Goal: Task Accomplishment & Management: Complete application form

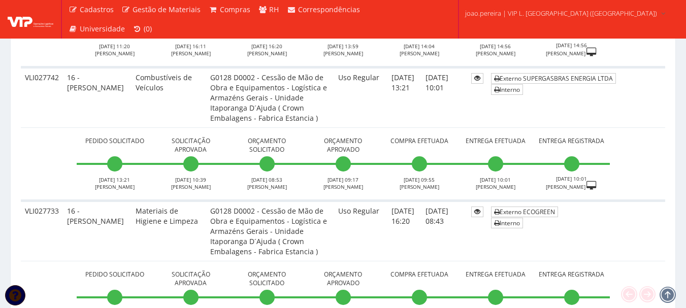
scroll to position [863, 0]
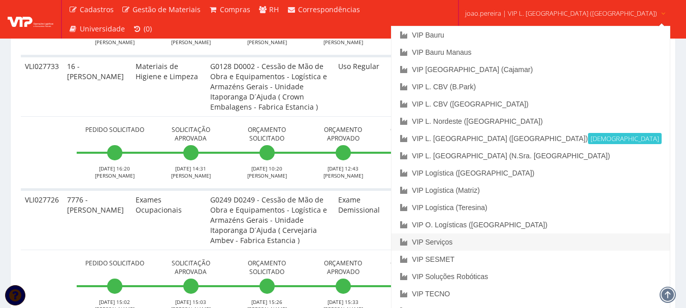
click at [497, 237] on link "VIP Serviços" at bounding box center [531, 242] width 278 height 17
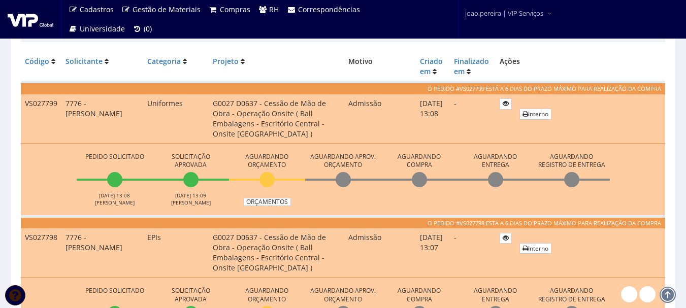
scroll to position [305, 0]
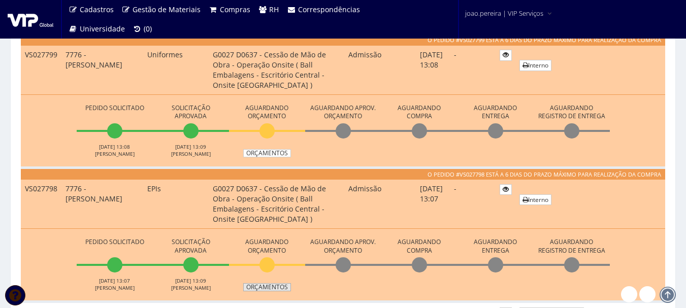
click at [280, 287] on link "Orçamentos" at bounding box center [267, 287] width 48 height 8
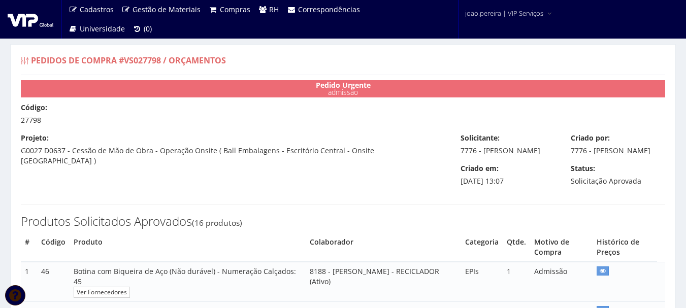
click at [242, 119] on div "Código: 27798" at bounding box center [343, 114] width 660 height 23
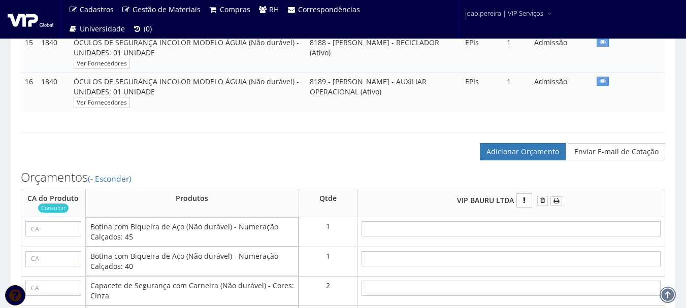
scroll to position [762, 0]
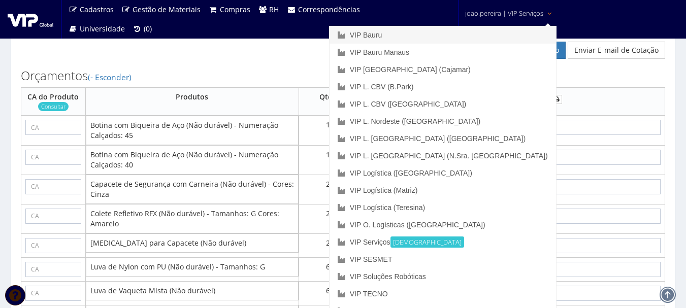
click at [453, 36] on link "VIP Bauru" at bounding box center [443, 34] width 227 height 17
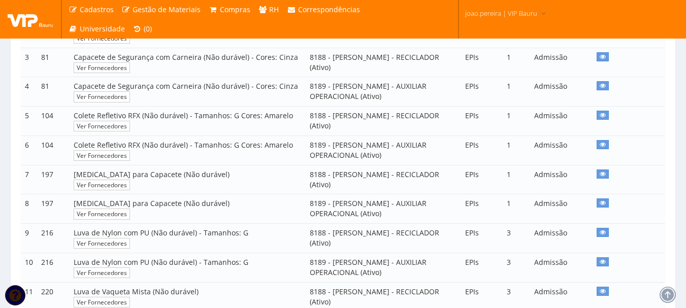
scroll to position [356, 0]
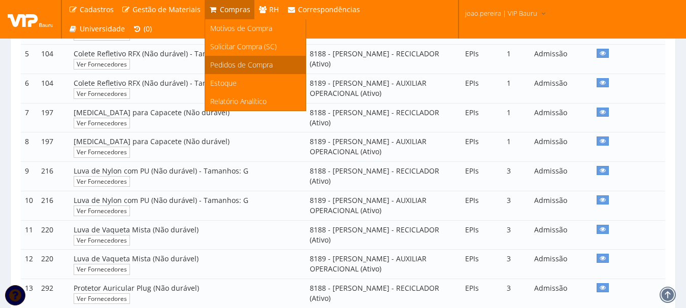
click at [242, 62] on span "Pedidos de Compra" at bounding box center [241, 65] width 62 height 10
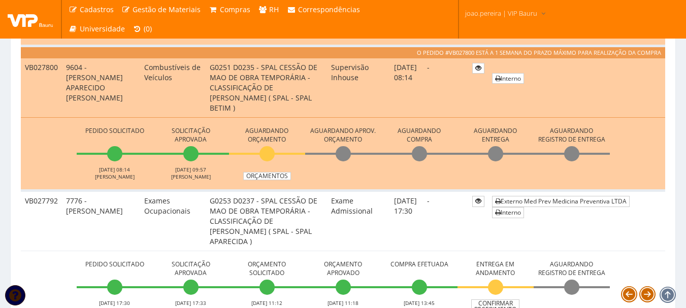
scroll to position [559, 0]
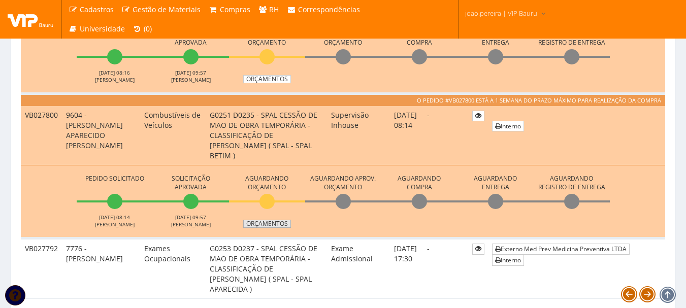
click at [265, 198] on li "Aguardando Orçamento Orçamentos" at bounding box center [267, 200] width 76 height 56
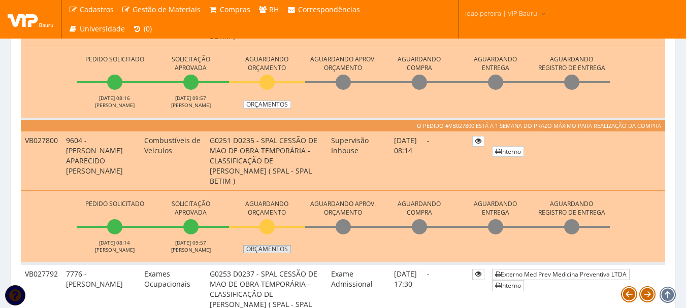
click at [281, 250] on link "Orçamentos" at bounding box center [267, 249] width 48 height 8
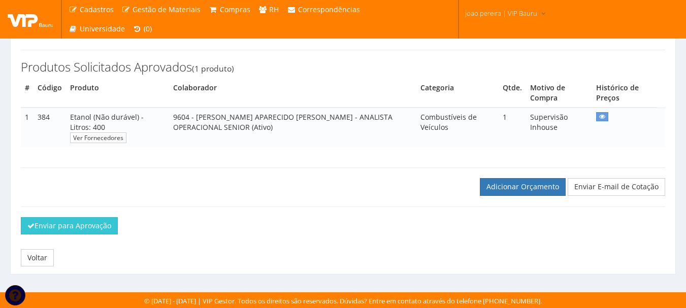
scroll to position [153, 0]
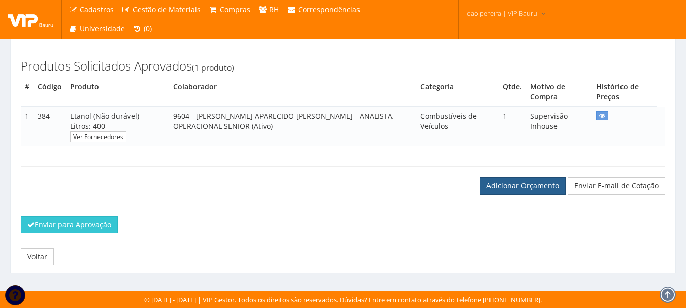
click at [518, 186] on link "Adicionar Orçamento" at bounding box center [523, 185] width 86 height 17
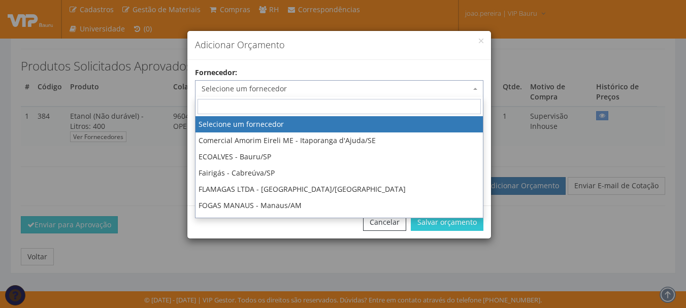
click at [326, 88] on span "Selecione um fornecedor" at bounding box center [336, 89] width 269 height 10
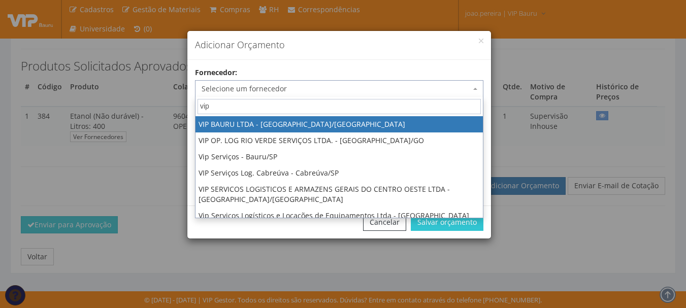
type input "vip"
select select "532"
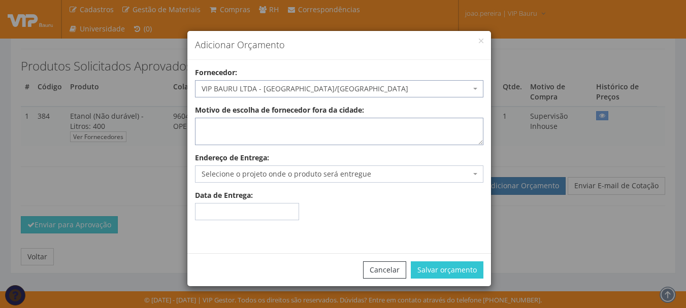
click at [268, 133] on textarea "Motivo de escolha de fornecedor fora da cidade:" at bounding box center [339, 131] width 288 height 27
type textarea "adiantamento"
click at [305, 174] on span "Selecione o projeto onde o produto será entregue" at bounding box center [336, 174] width 269 height 10
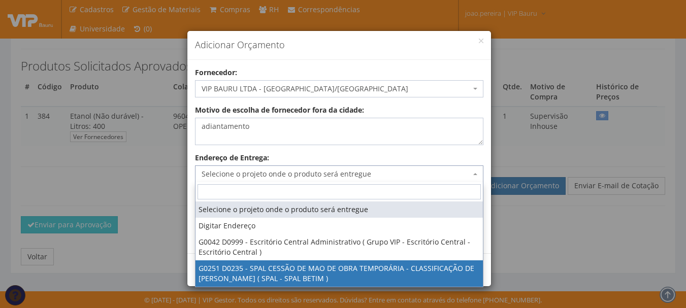
select select "251"
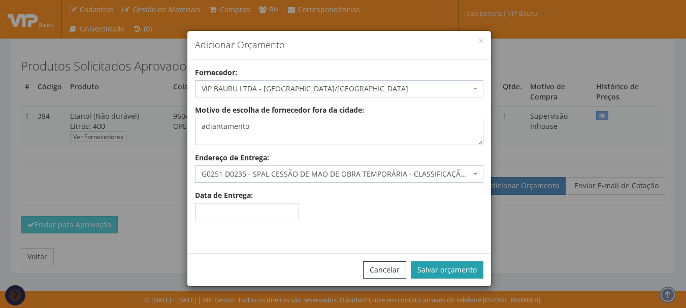
click at [449, 269] on button "Salvar orçamento" at bounding box center [447, 270] width 73 height 17
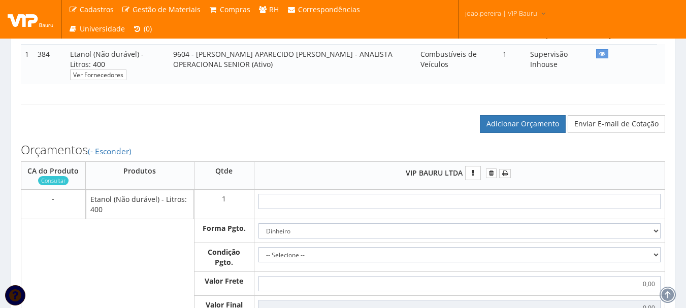
scroll to position [254, 0]
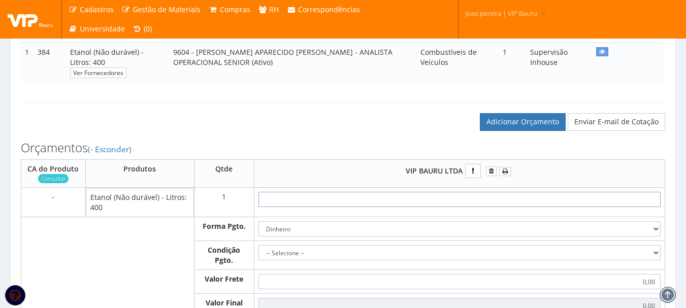
click at [488, 202] on input "text" at bounding box center [460, 199] width 402 height 15
type input "1"
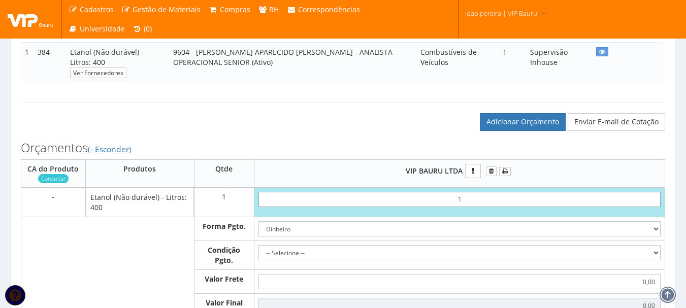
type input "1,00"
type input "10"
type input "10,00"
type input "1,00"
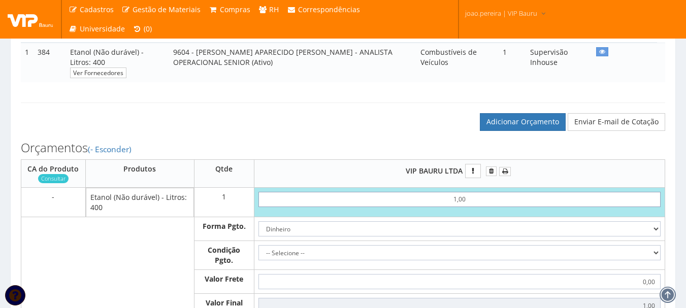
type input "10,00"
type input "100,00"
type input "1.000,00"
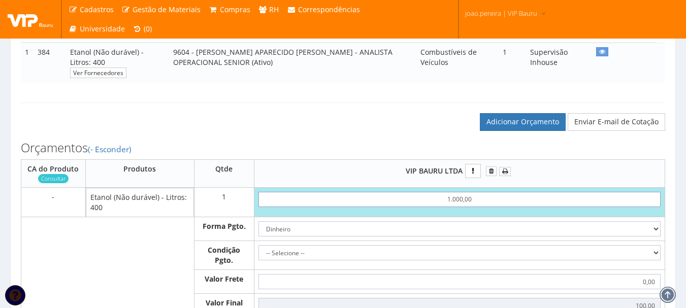
type input "1000,00"
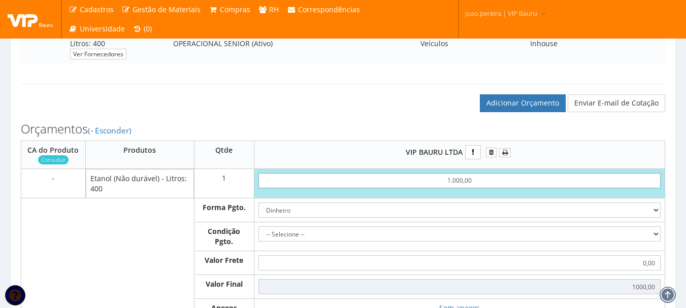
scroll to position [305, 0]
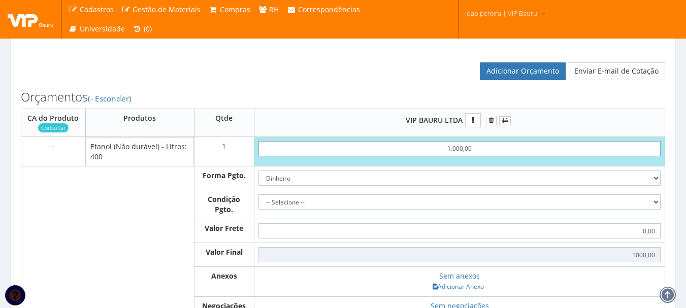
type input "1.000,00"
click at [639, 200] on select "-- Selecione -- À vista 7 dias 10 dias" at bounding box center [460, 202] width 402 height 15
select select "0"
click at [259, 195] on select "-- Selecione -- À vista 7 dias 10 dias" at bounding box center [460, 202] width 402 height 15
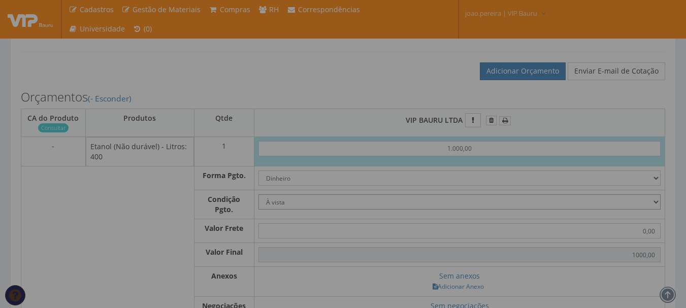
type input "1.000,00"
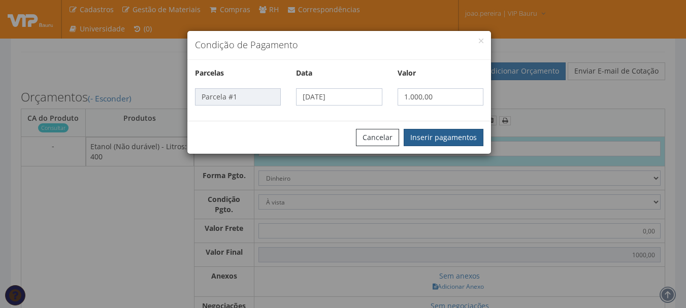
click at [435, 140] on button "Inserir pagamentos" at bounding box center [444, 137] width 80 height 17
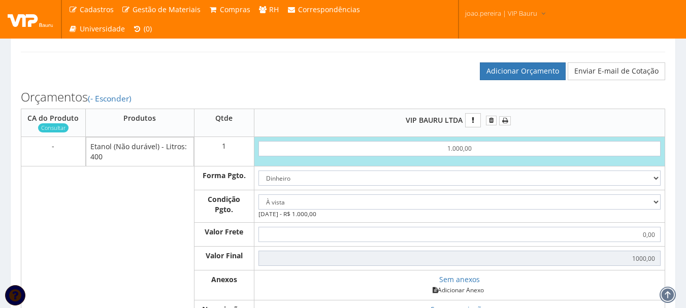
click at [466, 289] on link "Adicionar Anexo" at bounding box center [458, 290] width 57 height 11
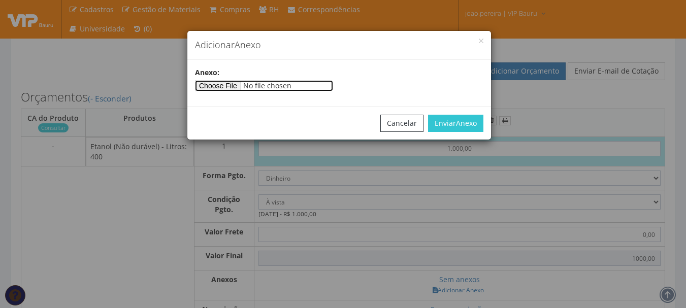
click at [243, 85] on input"] "file" at bounding box center [264, 85] width 138 height 11
type input"] "C:\fakepath\ARCENCIO [DATE].docx"
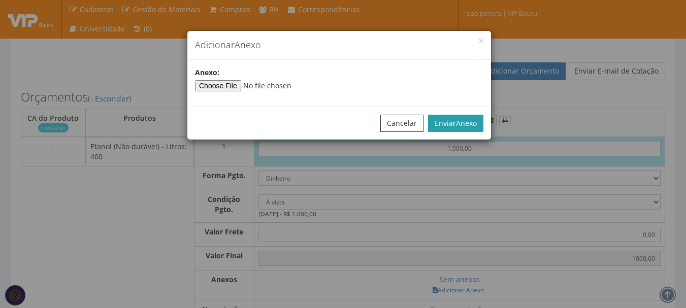
click at [469, 119] on span "Anexo" at bounding box center [466, 123] width 21 height 10
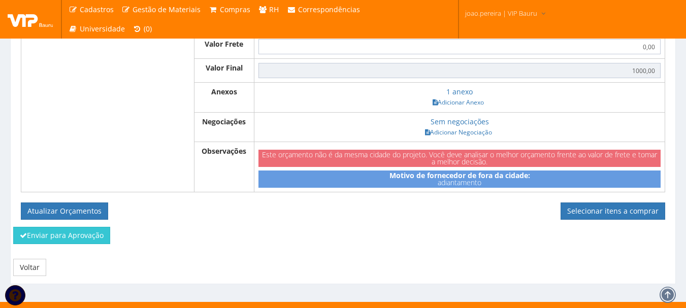
scroll to position [503, 0]
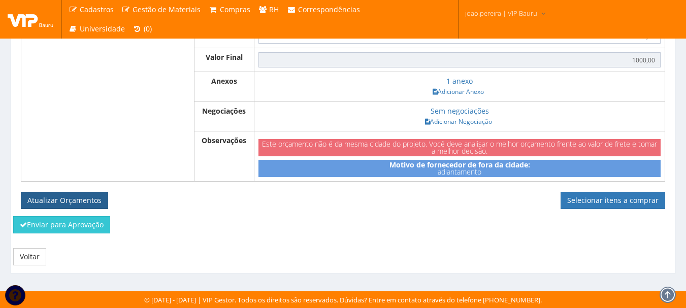
click at [79, 203] on button "Atualizar Orçamentos" at bounding box center [64, 200] width 87 height 17
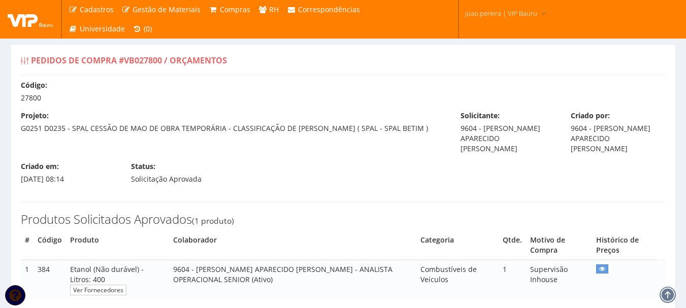
select select "0"
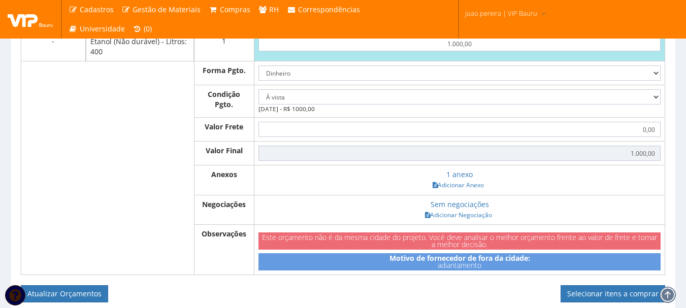
scroll to position [457, 0]
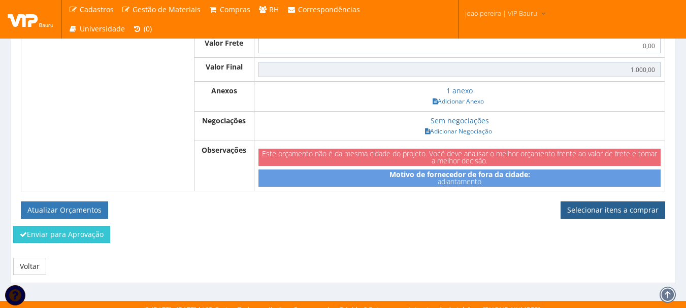
click at [620, 210] on link "Selecionar itens a comprar" at bounding box center [613, 210] width 105 height 17
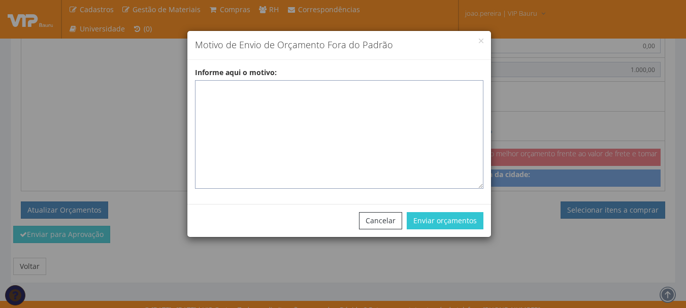
click at [214, 87] on textarea "Informe aqui o motivo:" at bounding box center [339, 134] width 288 height 109
paste textarea "ADIANTAMENTO DE VIAGENS - Pedido de compra para emissão de adiantamento para co…"
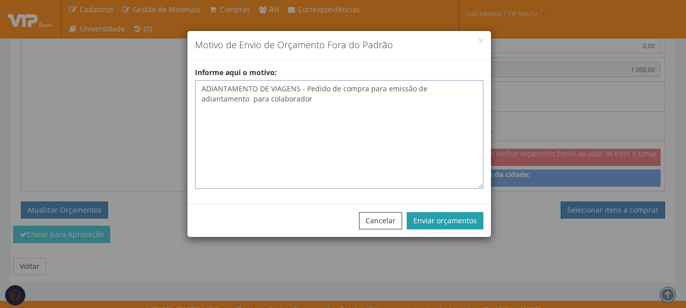
type textarea "ADIANTAMENTO DE VIAGENS - Pedido de compra para emissão de adiantamento para co…"
click at [447, 222] on button "Enviar orçamentos" at bounding box center [445, 220] width 77 height 17
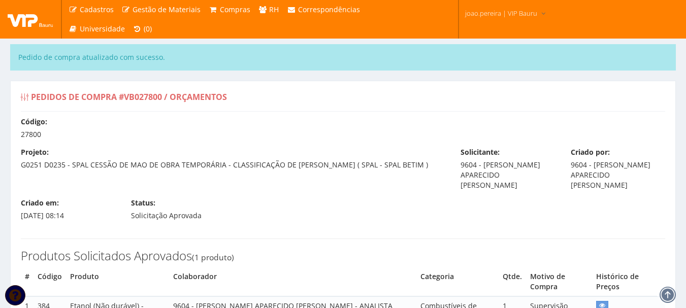
select select "0"
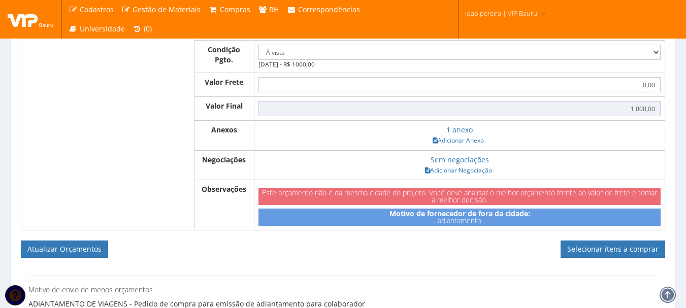
scroll to position [457, 0]
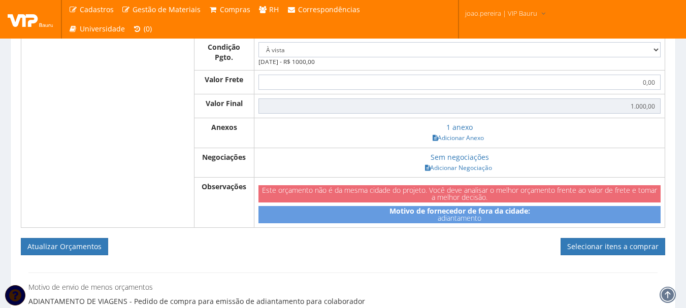
click at [465, 264] on div "Motivo de envio de menos orçamentos ADIANTAMENTO DE VIAGENS - Pedido de compra …" at bounding box center [343, 290] width 645 height 54
click at [625, 254] on link "Selecionar itens a comprar" at bounding box center [613, 246] width 105 height 17
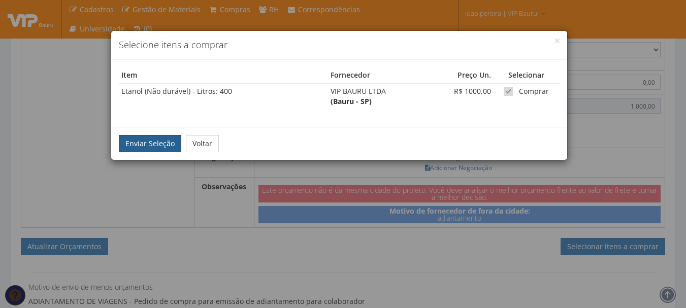
click at [126, 138] on button "Enviar Seleção" at bounding box center [150, 143] width 62 height 17
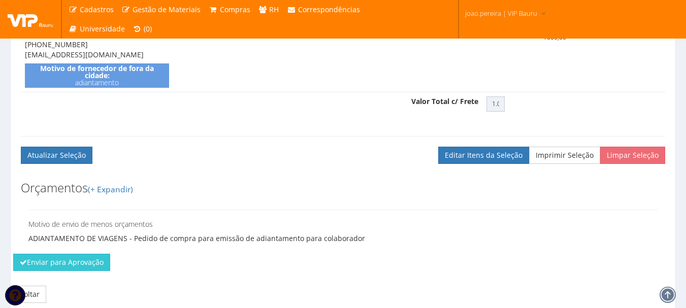
scroll to position [437, 0]
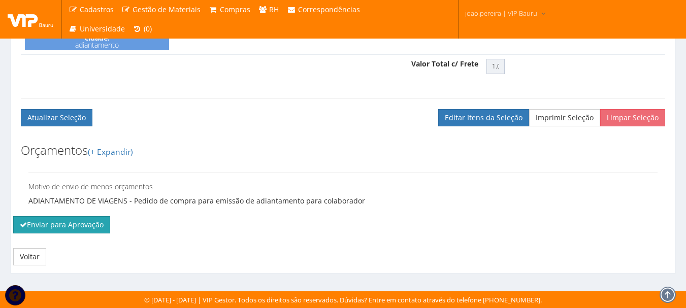
click at [85, 220] on button "Enviar para Aprovação" at bounding box center [61, 224] width 97 height 17
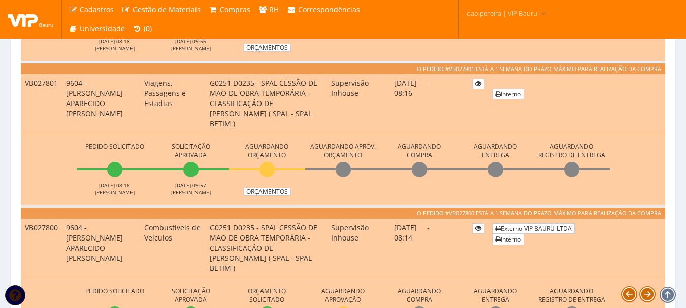
scroll to position [508, 0]
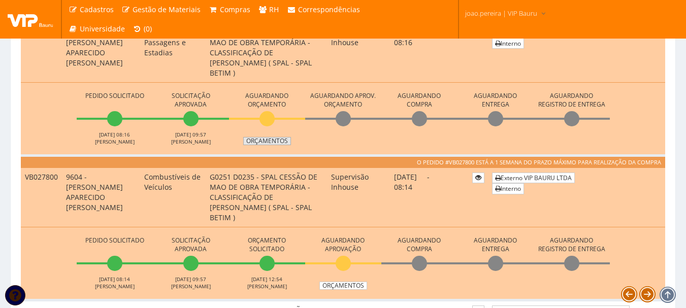
click at [271, 143] on link "Orçamentos" at bounding box center [267, 141] width 48 height 8
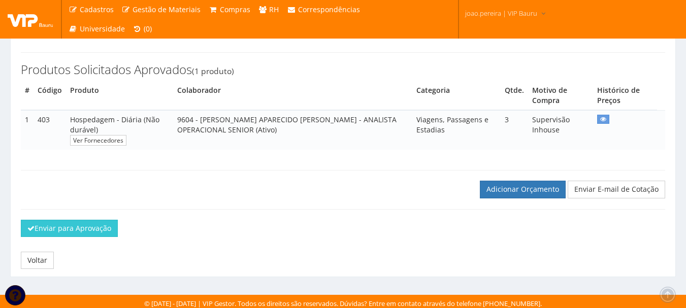
scroll to position [153, 0]
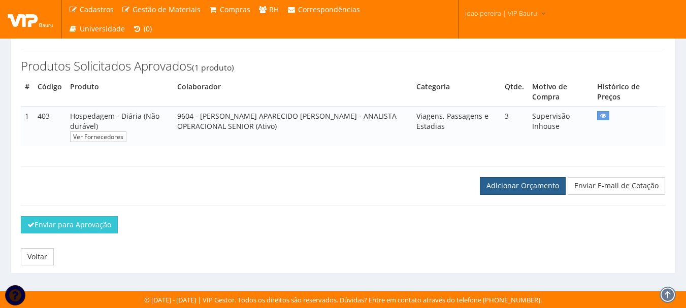
click at [525, 190] on link "Adicionar Orçamento" at bounding box center [523, 185] width 86 height 17
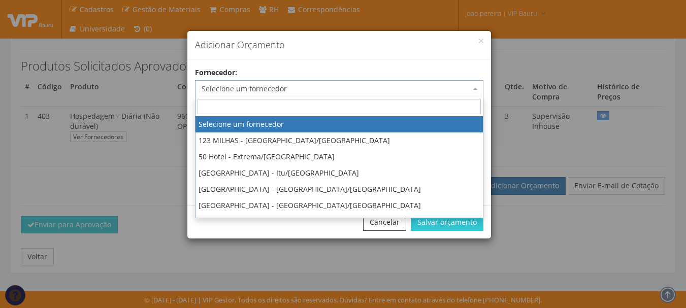
click at [363, 87] on span "Selecione um fornecedor" at bounding box center [336, 89] width 269 height 10
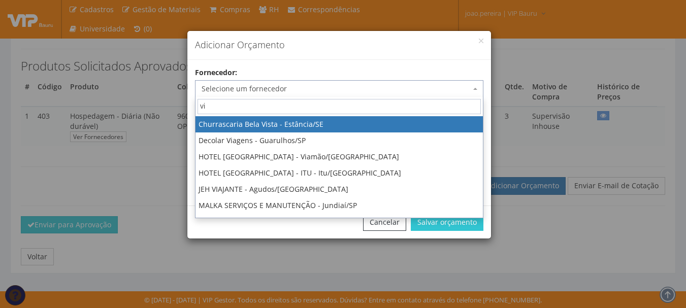
type input "v"
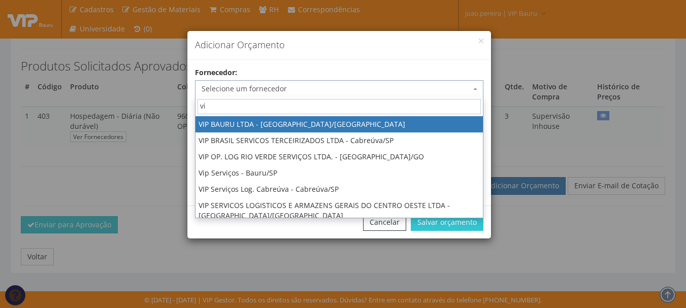
type input "vip"
select select "532"
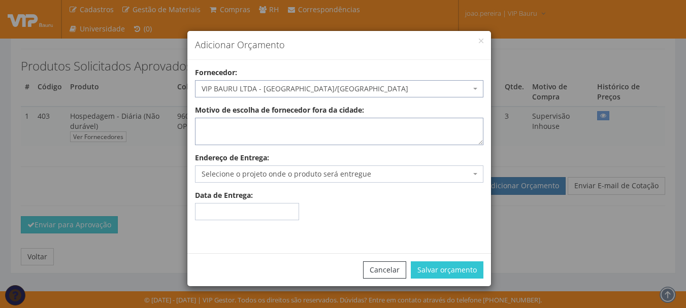
click at [358, 131] on textarea "Motivo de escolha de fornecedor fora da cidade:" at bounding box center [339, 131] width 288 height 27
type textarea "adiantamento"
click at [345, 177] on span "Selecione o projeto onde o produto será entregue" at bounding box center [336, 174] width 269 height 10
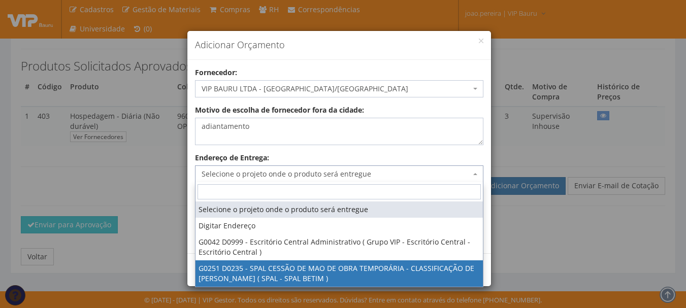
select select "251"
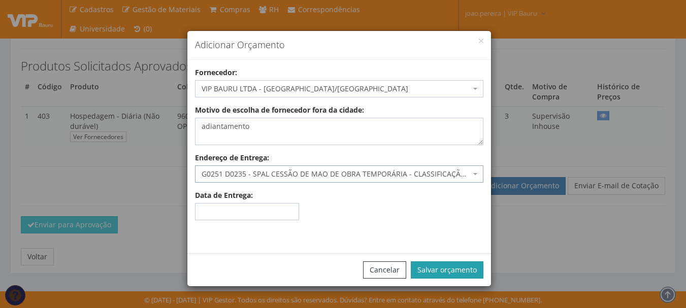
click at [463, 271] on button "Salvar orçamento" at bounding box center [447, 270] width 73 height 17
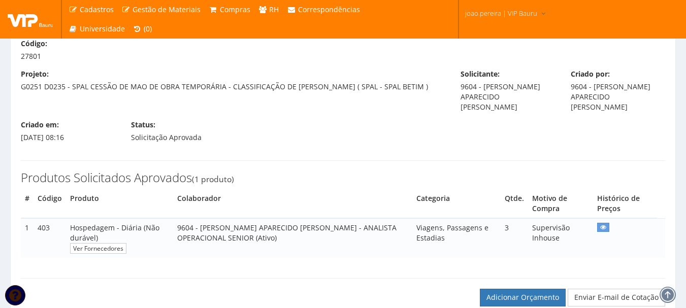
scroll to position [254, 0]
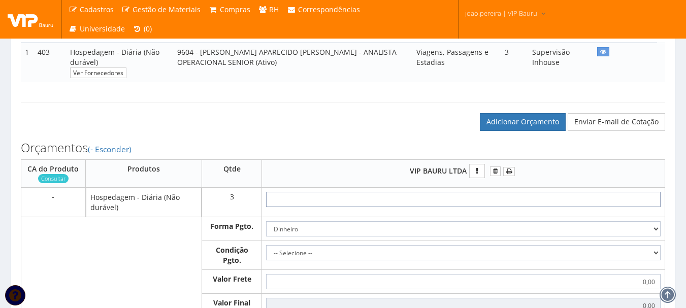
click at [501, 200] on input "text" at bounding box center [463, 199] width 395 height 15
type input "19"
type input "57,00"
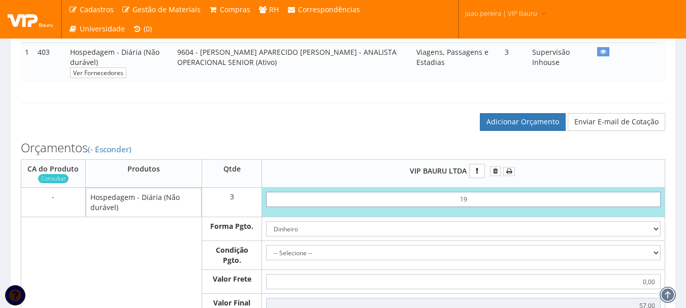
type input "1,90"
type input "5,70"
type input "19,00"
type input "57,00"
type input "190,00"
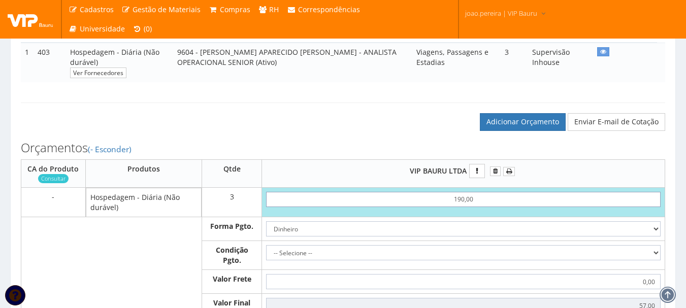
type input "570,00"
type input "190,00"
click at [641, 227] on select "Dinheiro Boleto Bancário Depósito Transferência Bancária Cartão de Crédito Cart…" at bounding box center [463, 228] width 395 height 15
click at [266, 221] on select "Dinheiro Boleto Bancário Depósito Transferência Bancária Cartão de Crédito Cart…" at bounding box center [463, 228] width 395 height 15
click at [532, 249] on select "-- Selecione -- À vista 7 dias 10 dias" at bounding box center [463, 252] width 395 height 15
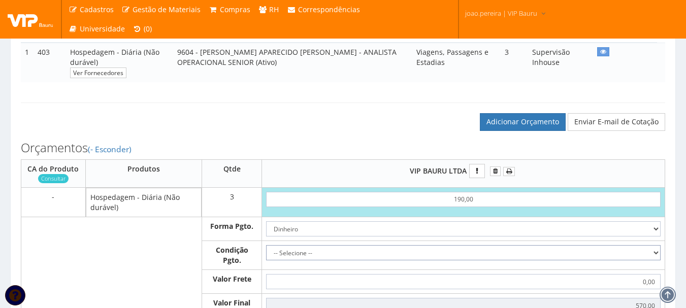
select select "0"
click at [266, 245] on select "-- Selecione -- À vista 7 dias 10 dias" at bounding box center [463, 252] width 395 height 15
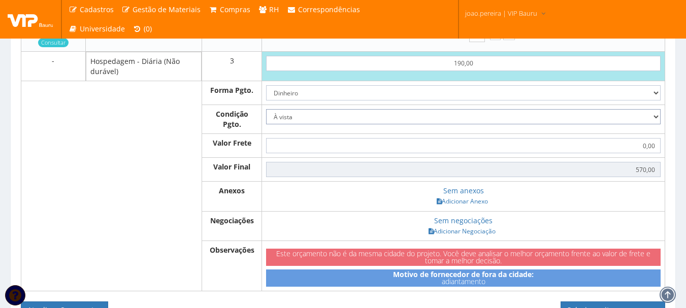
scroll to position [406, 0]
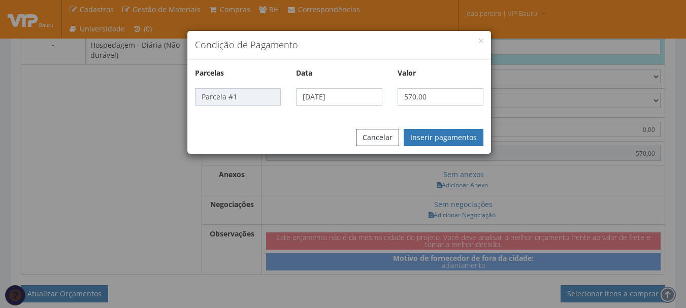
click at [452, 127] on div "Cancelar Inserir pagamentos" at bounding box center [339, 137] width 304 height 33
click at [452, 136] on button "Inserir pagamentos" at bounding box center [444, 137] width 80 height 17
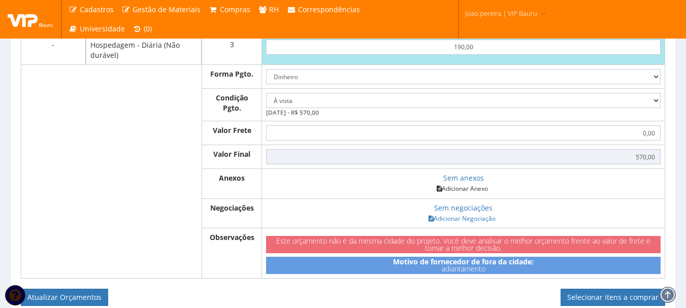
click at [461, 191] on link "Adicionar Anexo" at bounding box center [462, 188] width 57 height 11
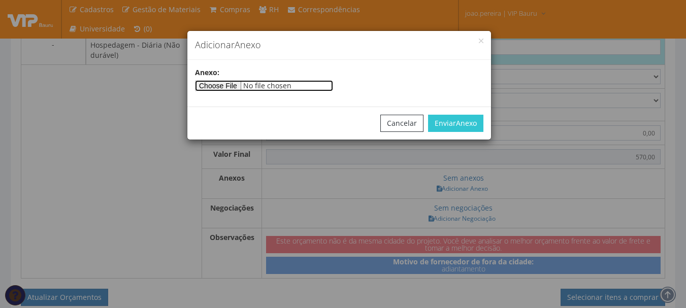
click at [234, 86] on input"] "file" at bounding box center [264, 85] width 138 height 11
type input"] "C:\fakepath\ARCENCIO 09-10-2025.docx"
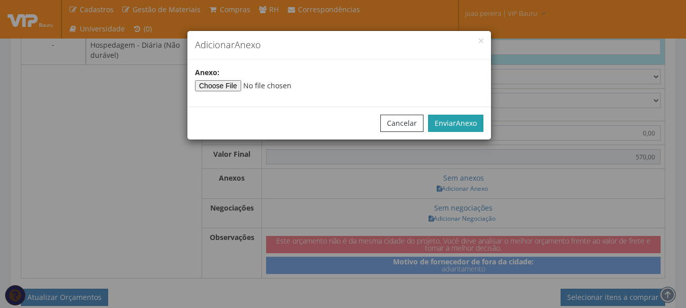
click at [460, 129] on button "Enviar Anexo" at bounding box center [455, 123] width 55 height 17
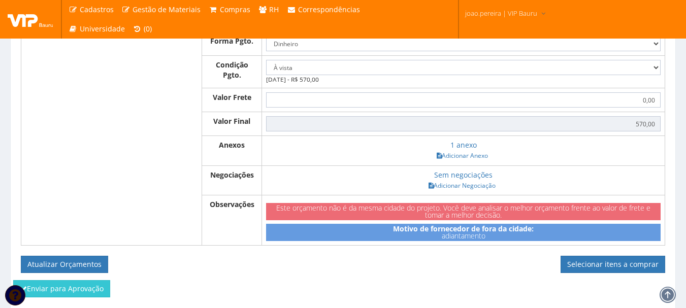
scroll to position [457, 0]
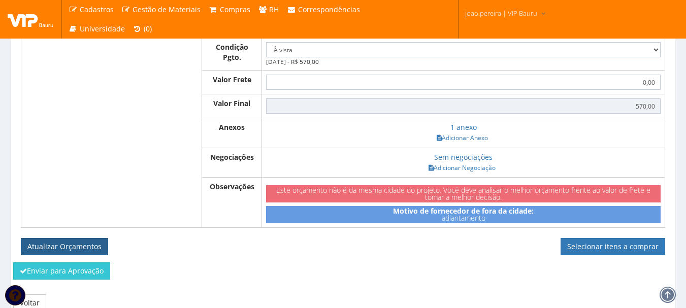
click at [80, 246] on button "Atualizar Orçamentos" at bounding box center [64, 246] width 87 height 17
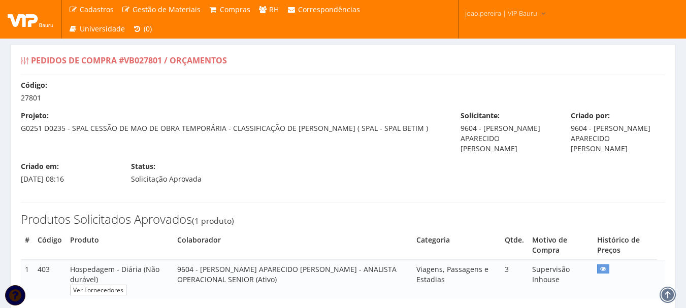
select select "0"
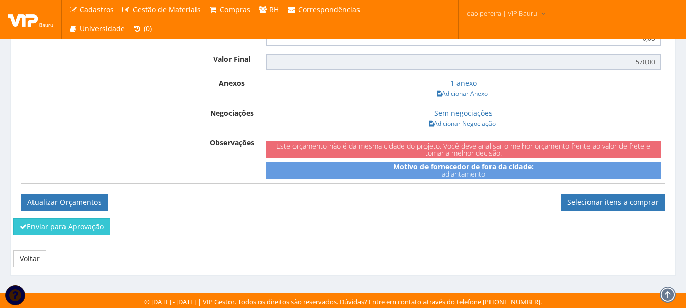
scroll to position [467, 0]
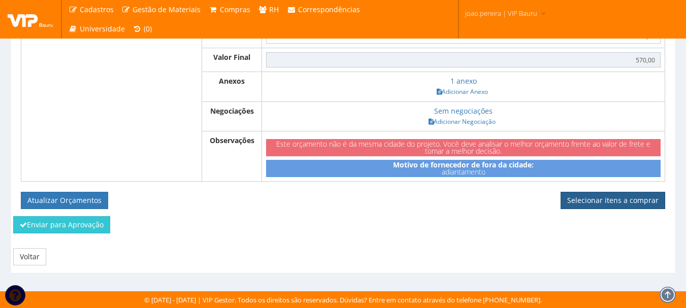
click at [627, 205] on link "Selecionar itens a comprar" at bounding box center [613, 200] width 105 height 17
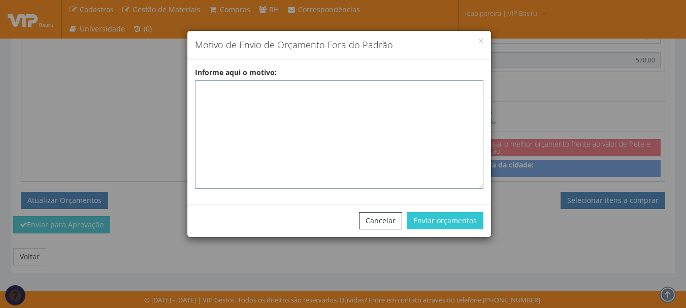
click at [285, 105] on textarea "Informe aqui o motivo:" at bounding box center [339, 134] width 288 height 109
paste textarea "ADIANTAMENTO DE VIAGENS - Pedido de compra para emissão de adiantamento para co…"
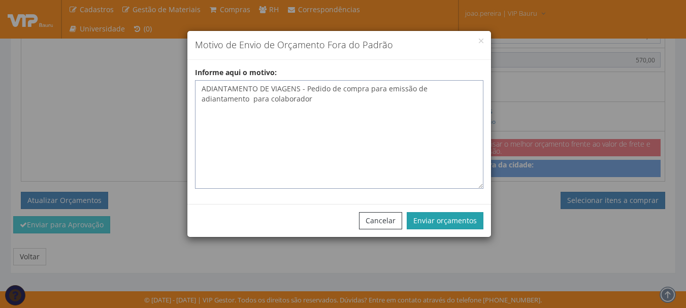
type textarea "ADIANTAMENTO DE VIAGENS - Pedido de compra para emissão de adiantamento para co…"
click at [455, 222] on button "Enviar orçamentos" at bounding box center [445, 220] width 77 height 17
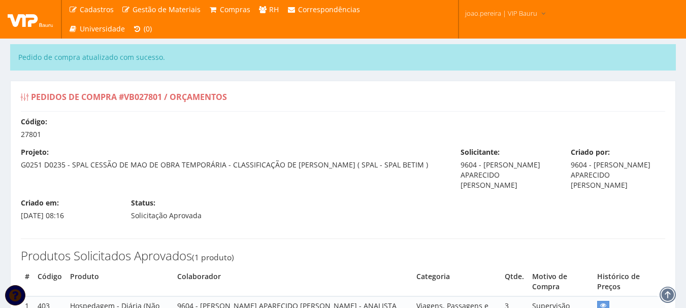
select select "0"
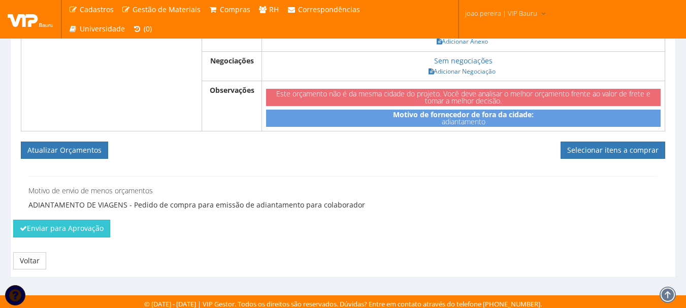
scroll to position [558, 0]
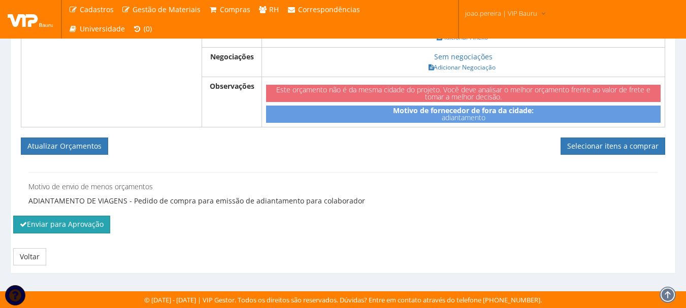
click at [66, 227] on button "Enviar para Aprovação" at bounding box center [61, 224] width 97 height 17
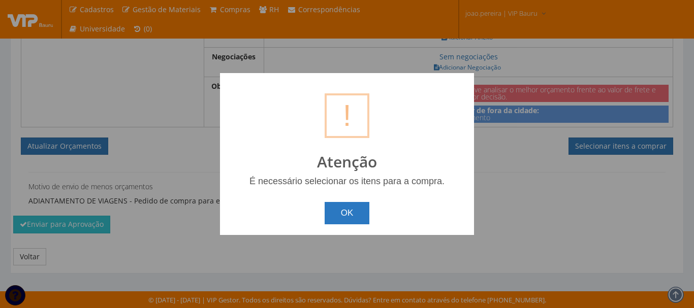
click at [342, 214] on button "OK" at bounding box center [347, 213] width 45 height 22
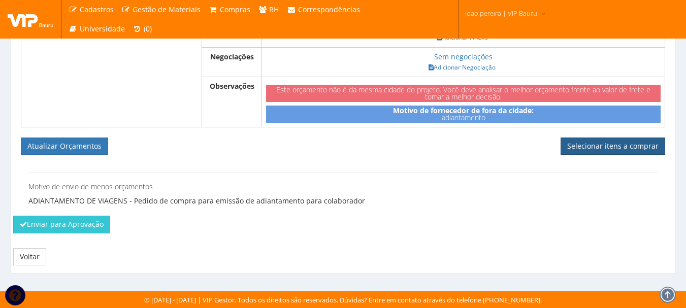
click at [608, 151] on link "Selecionar itens a comprar" at bounding box center [613, 146] width 105 height 17
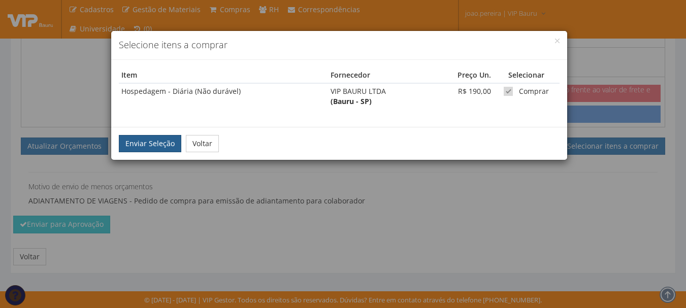
click at [142, 140] on button "Enviar Seleção" at bounding box center [150, 143] width 62 height 17
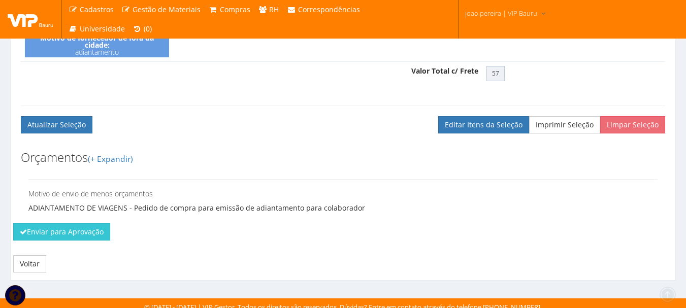
scroll to position [437, 0]
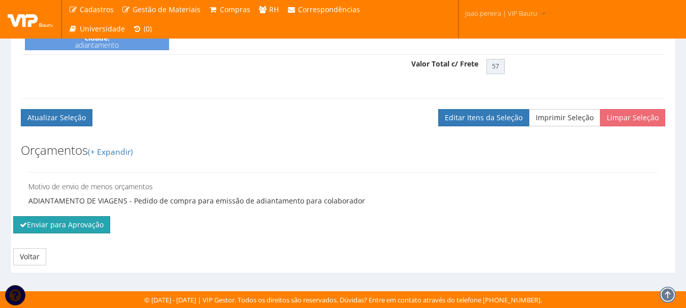
click at [57, 220] on button "Enviar para Aprovação" at bounding box center [61, 224] width 97 height 17
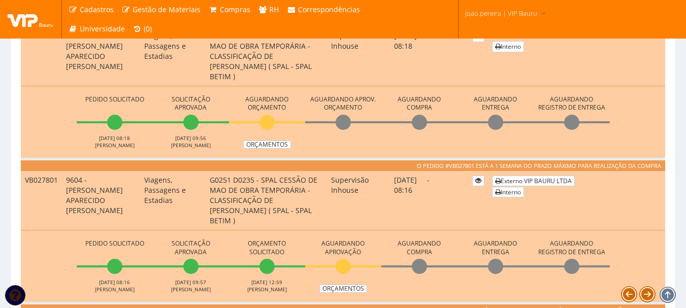
scroll to position [305, 0]
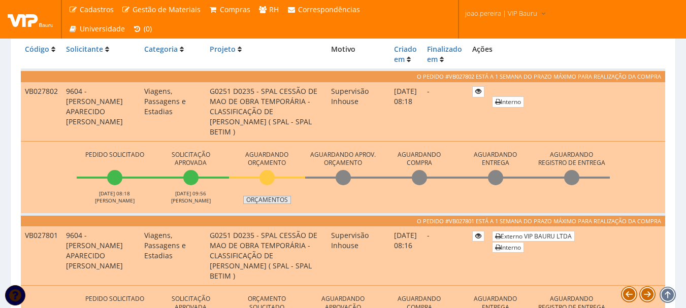
click at [268, 201] on link "Orçamentos" at bounding box center [267, 200] width 48 height 8
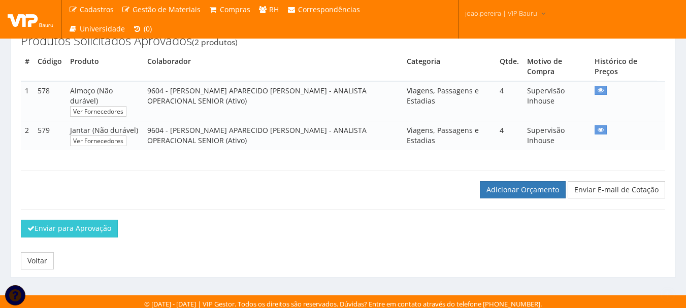
scroll to position [183, 0]
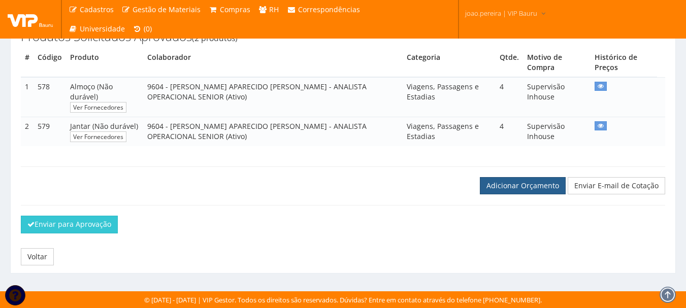
click at [540, 190] on link "Adicionar Orçamento" at bounding box center [523, 185] width 86 height 17
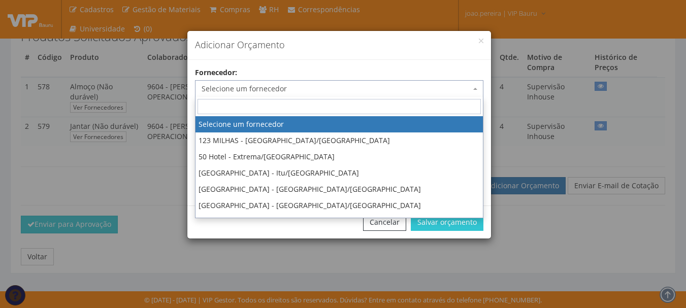
click at [366, 82] on span "Selecione um fornecedor" at bounding box center [339, 88] width 288 height 17
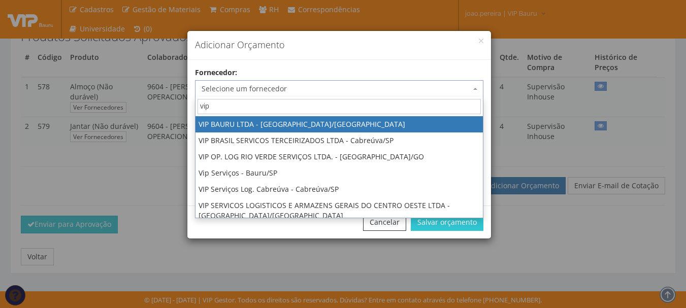
type input "vip"
select select "532"
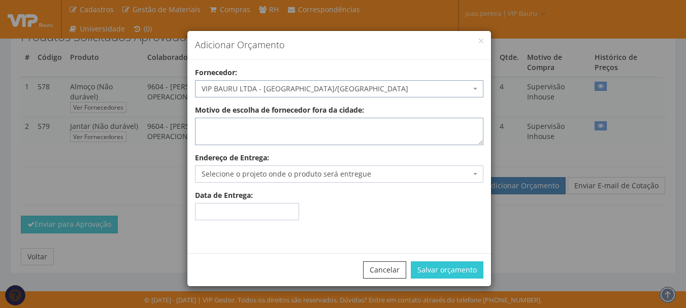
click at [319, 136] on textarea "Motivo de escolha de fornecedor fora da cidade:" at bounding box center [339, 131] width 288 height 27
type textarea "adiantamento"
click at [309, 181] on span "Selecione o projeto onde o produto será entregue" at bounding box center [339, 174] width 288 height 17
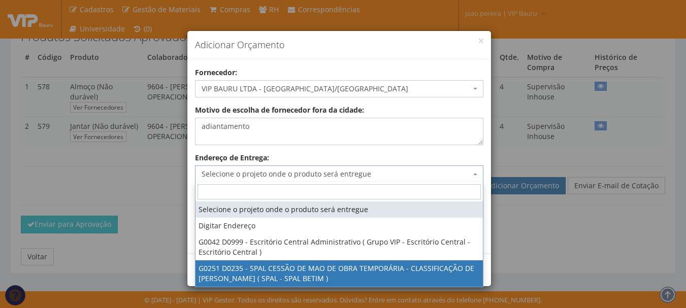
select select "251"
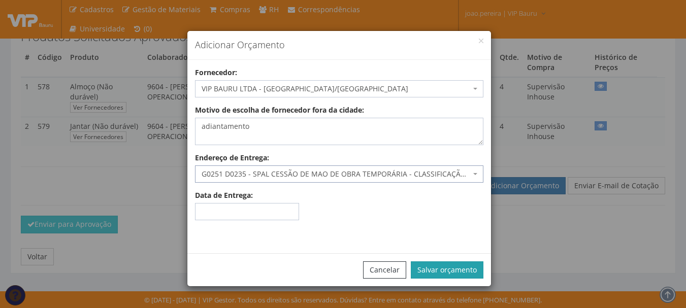
click at [464, 267] on button "Salvar orçamento" at bounding box center [447, 270] width 73 height 17
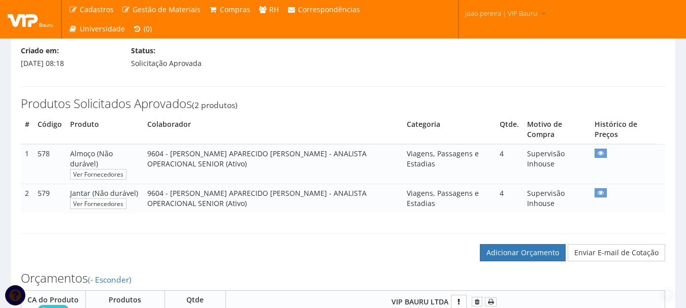
scroll to position [305, 0]
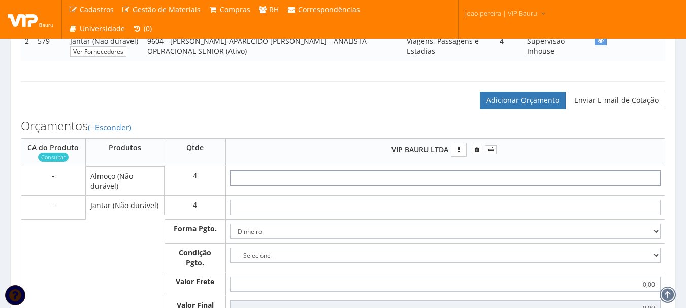
click at [494, 181] on input "text" at bounding box center [445, 178] width 431 height 15
type input "4"
type input "16,00"
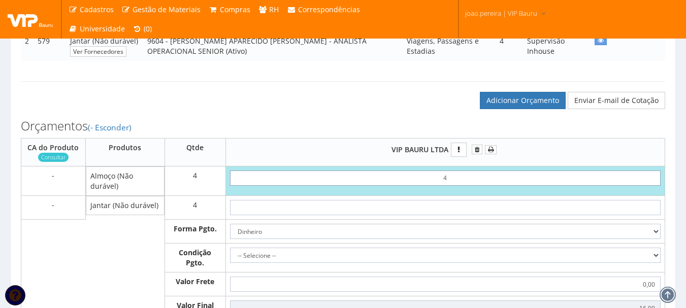
type input "40"
type input "160,00"
type input "4,00"
type input "16,00"
type input "40,00"
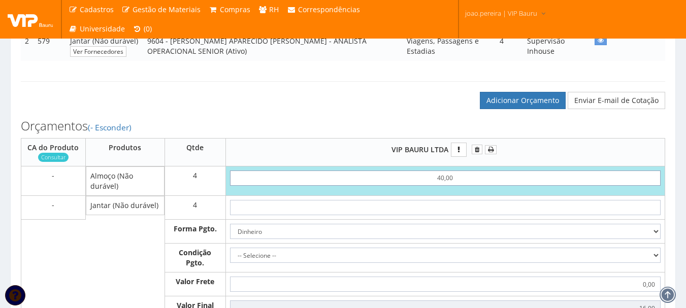
type input "160,00"
type input "40,00"
type input "4"
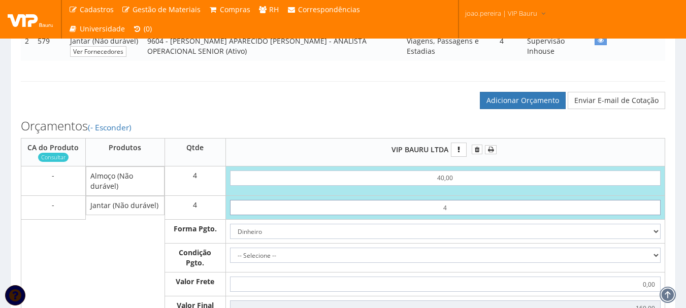
type input "176,00"
type input "40"
type input "320,00"
type input "4,00"
type input "176,00"
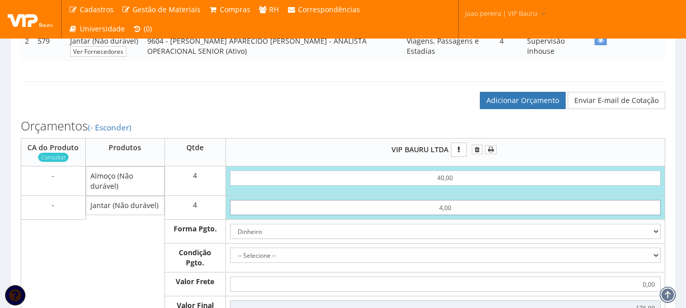
type input "40,00"
type input "320,00"
type input "40,00"
click at [539, 252] on select "-- Selecione -- À vista 7 dias 10 dias" at bounding box center [445, 255] width 431 height 15
select select "0"
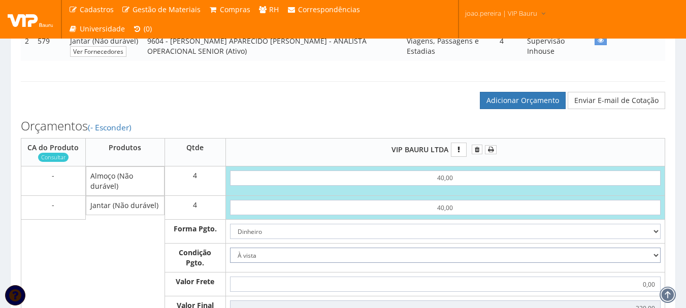
click at [230, 248] on select "-- Selecione -- À vista 7 dias 10 dias" at bounding box center [445, 255] width 431 height 15
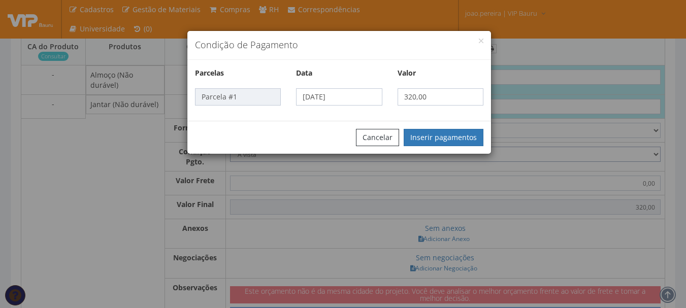
scroll to position [406, 0]
click at [446, 135] on button "Inserir pagamentos" at bounding box center [444, 137] width 80 height 17
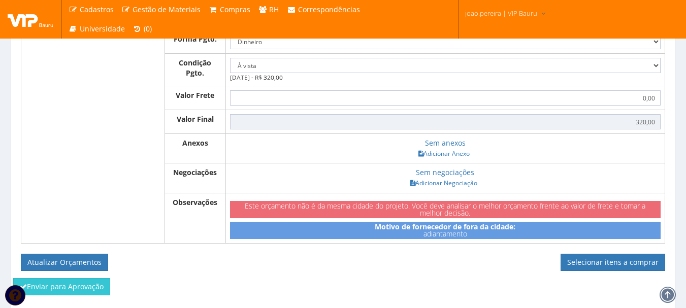
scroll to position [508, 0]
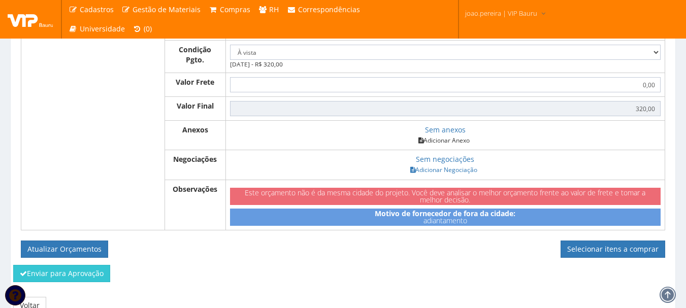
click at [444, 139] on link "Adicionar Anexo" at bounding box center [443, 140] width 57 height 11
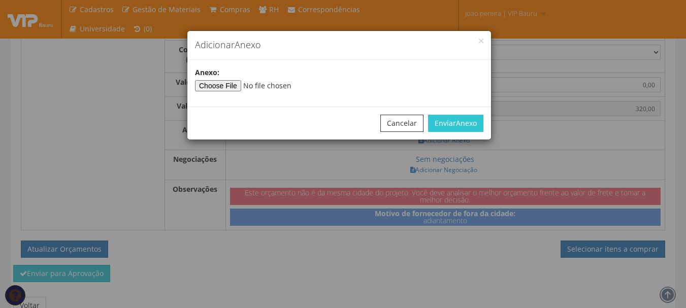
click at [234, 79] on div "Anexo :" at bounding box center [339, 80] width 304 height 24
click at [234, 82] on input"] "file" at bounding box center [264, 85] width 138 height 11
type input"] "C:\fakepath\ARCENCIO 09-10-2025.docx"
click at [457, 119] on span "Anexo" at bounding box center [466, 123] width 21 height 10
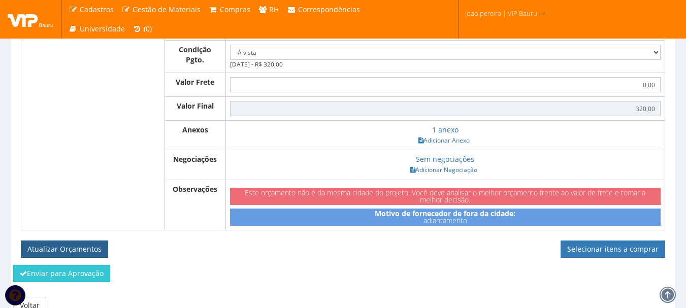
click at [79, 247] on button "Atualizar Orçamentos" at bounding box center [64, 249] width 87 height 17
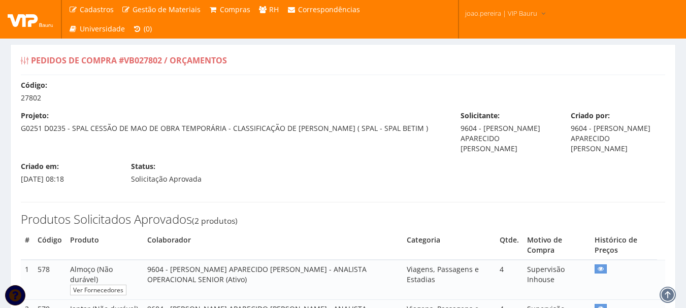
select select "0"
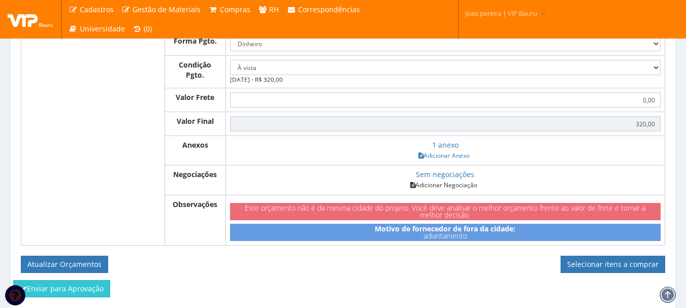
scroll to position [520, 0]
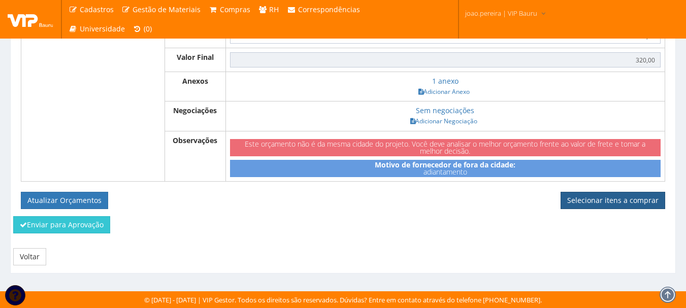
click at [595, 200] on link "Selecionar itens a comprar" at bounding box center [613, 200] width 105 height 17
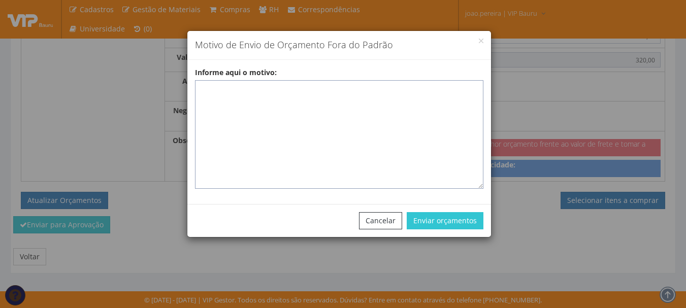
click at [256, 95] on textarea "Informe aqui o motivo:" at bounding box center [339, 134] width 288 height 109
paste textarea "ADIANTAMENTO DE VIAGENS - Pedido de compra para emissão de adiantamento para co…"
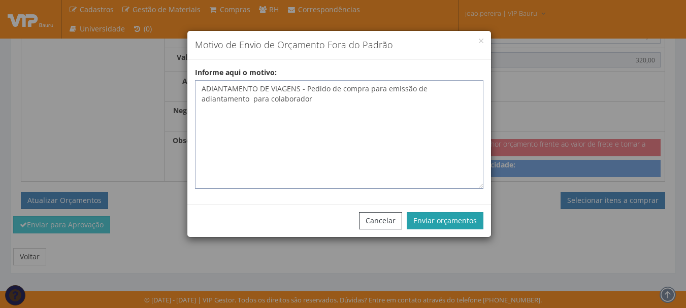
type textarea "ADIANTAMENTO DE VIAGENS - Pedido de compra para emissão de adiantamento para co…"
click at [466, 223] on button "Enviar orçamentos" at bounding box center [445, 220] width 77 height 17
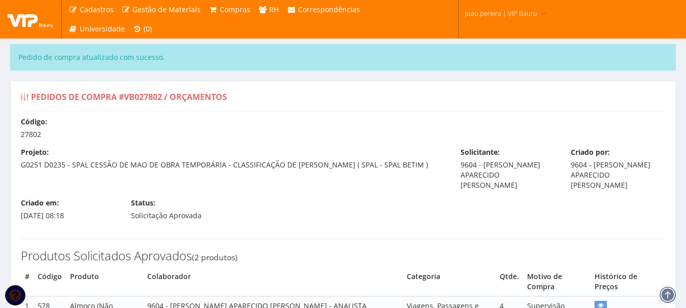
select select "0"
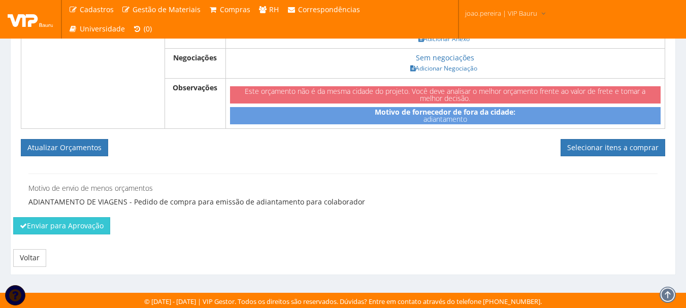
scroll to position [611, 0]
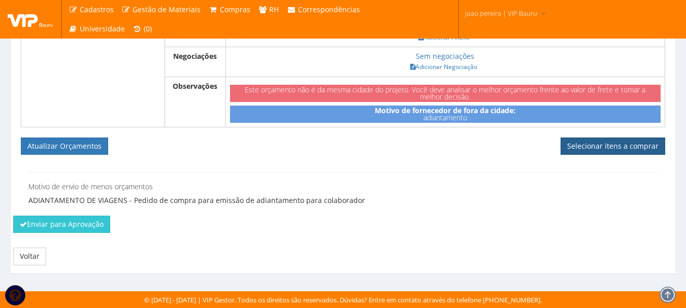
click at [628, 149] on link "Selecionar itens a comprar" at bounding box center [613, 146] width 105 height 17
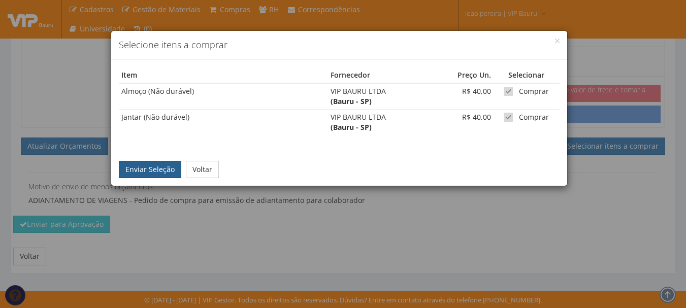
click at [146, 173] on button "Enviar Seleção" at bounding box center [150, 169] width 62 height 17
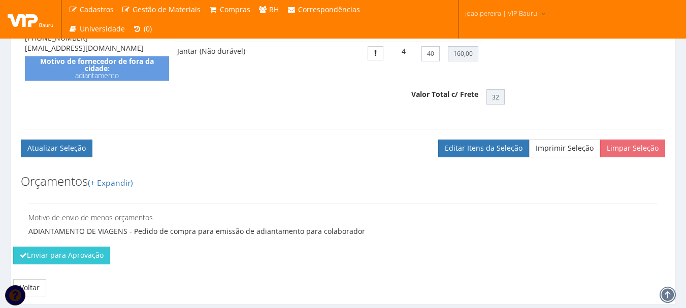
scroll to position [467, 0]
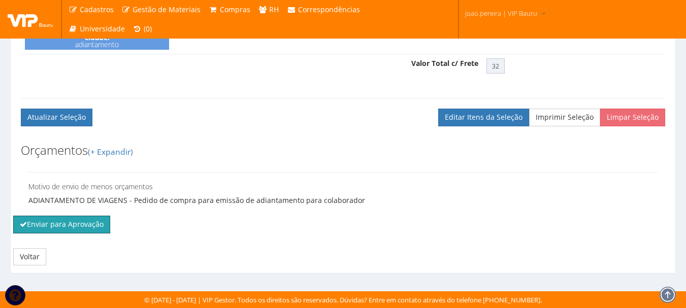
drag, startPoint x: 54, startPoint y: 225, endPoint x: 375, endPoint y: 39, distance: 370.7
click at [54, 224] on button "Enviar para Aprovação" at bounding box center [61, 224] width 97 height 17
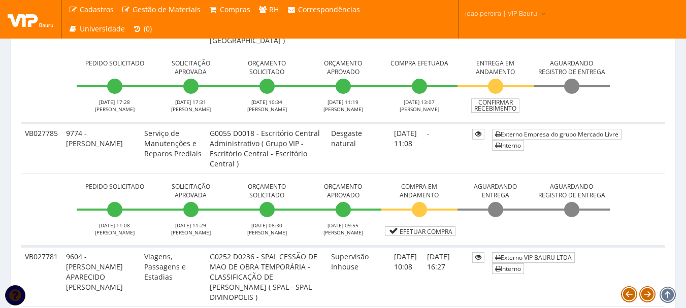
scroll to position [1270, 0]
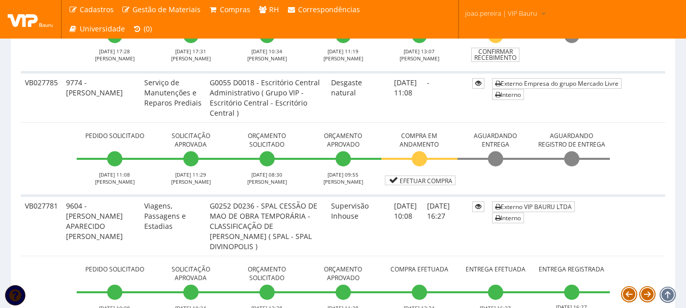
click at [548, 182] on li "Aguardando Registro de Entrega" at bounding box center [572, 158] width 76 height 56
click at [539, 82] on link "Externo Empresa do grupo Mercado Livre" at bounding box center [557, 83] width 130 height 11
click at [429, 180] on link "Efetuar Compra" at bounding box center [420, 181] width 71 height 10
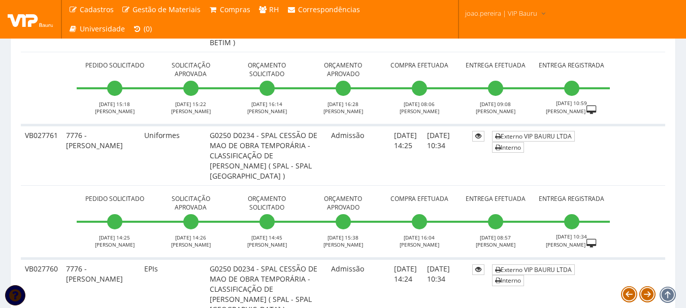
scroll to position [3144, 0]
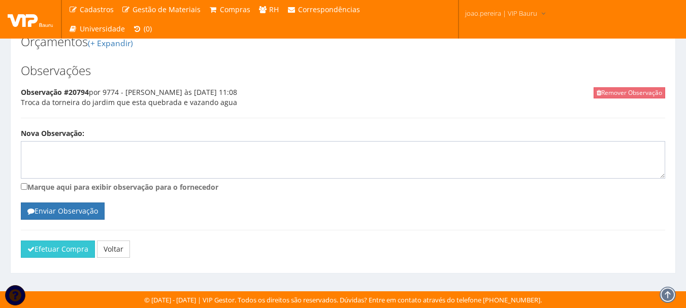
scroll to position [462, 0]
click at [59, 248] on button "Efetuar Compra" at bounding box center [58, 249] width 74 height 17
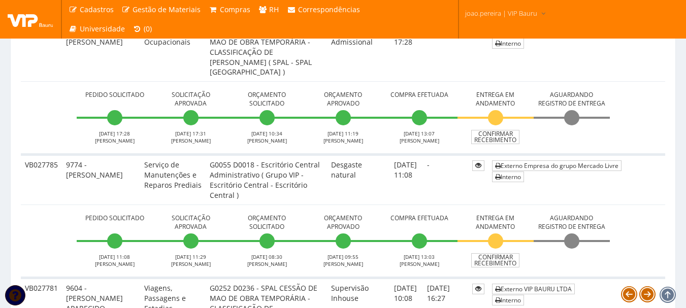
scroll to position [1219, 0]
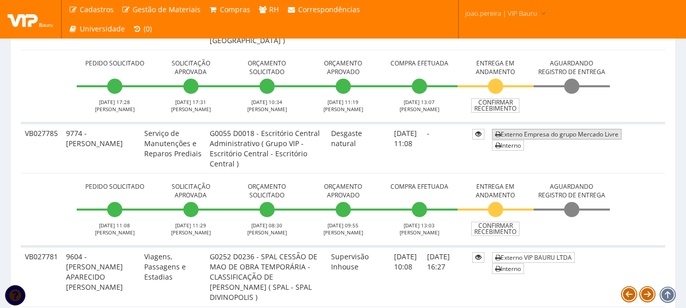
click at [548, 132] on link "Externo Empresa do grupo Mercado Livre" at bounding box center [557, 134] width 130 height 11
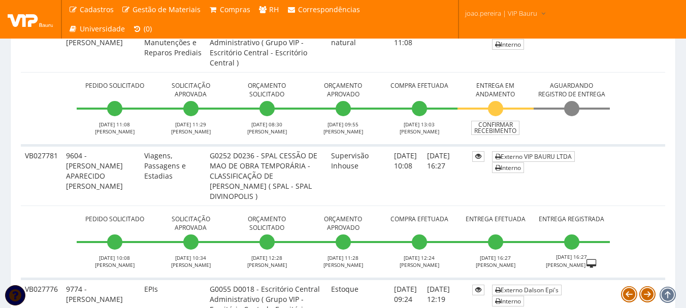
scroll to position [1320, 0]
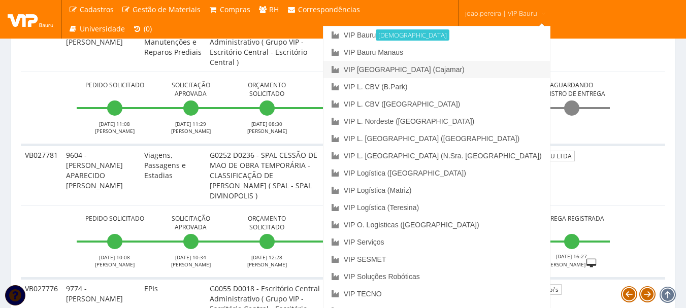
click at [466, 68] on link "VIP [GEOGRAPHIC_DATA] (Cajamar)" at bounding box center [437, 69] width 227 height 17
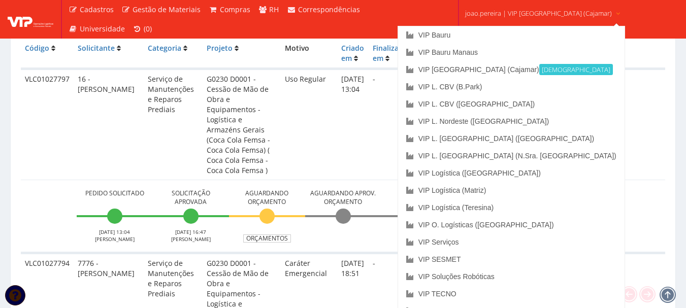
scroll to position [254, 0]
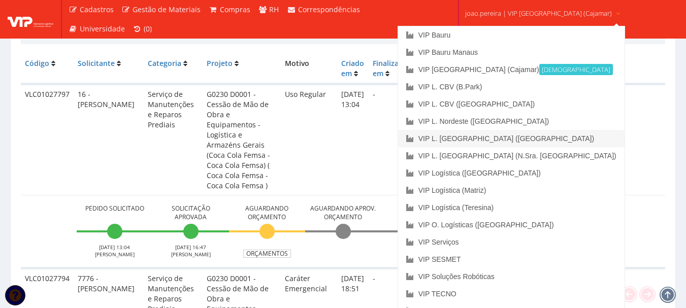
click at [502, 136] on link "VIP L. [GEOGRAPHIC_DATA] ([GEOGRAPHIC_DATA])" at bounding box center [511, 138] width 227 height 17
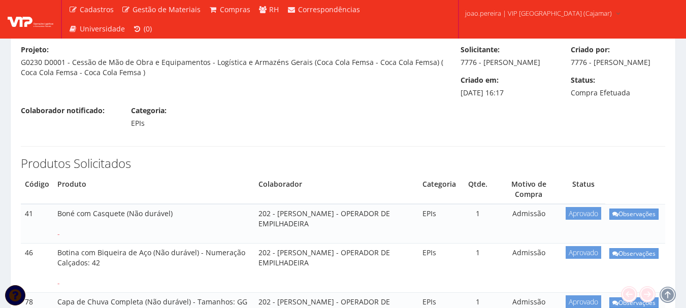
scroll to position [102, 0]
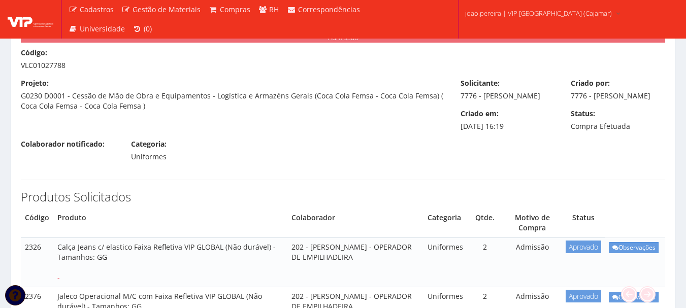
scroll to position [51, 0]
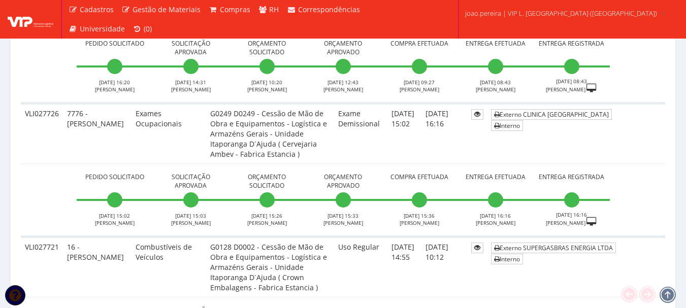
scroll to position [914, 0]
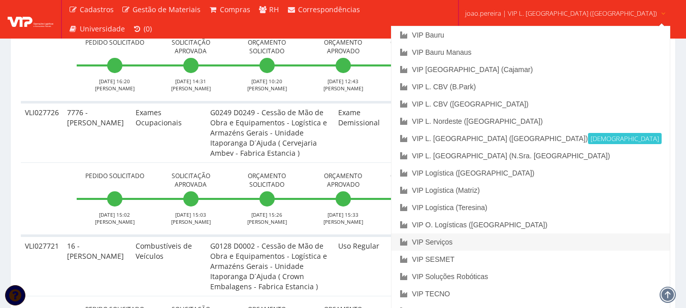
click at [508, 241] on link "VIP Serviços" at bounding box center [531, 242] width 278 height 17
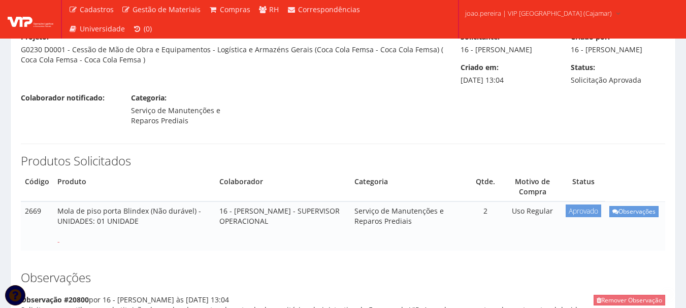
scroll to position [45, 0]
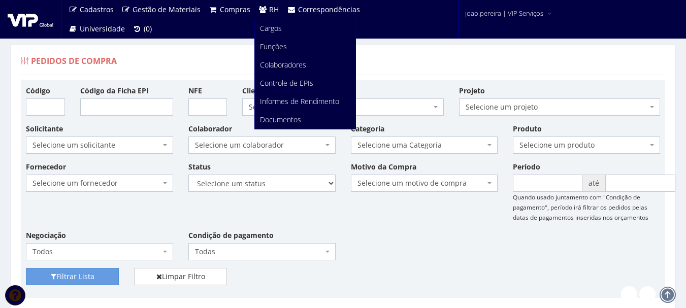
click at [270, 8] on span "RH" at bounding box center [274, 10] width 10 height 10
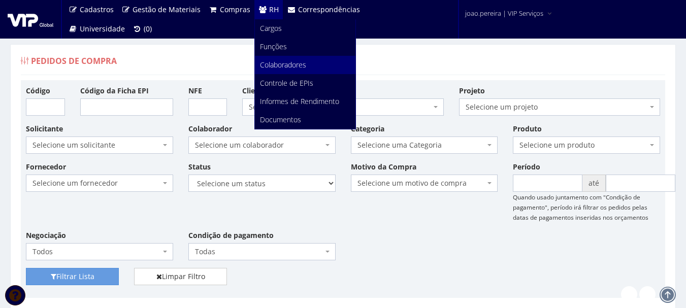
click at [278, 60] on span "Colaboradores" at bounding box center [283, 65] width 46 height 10
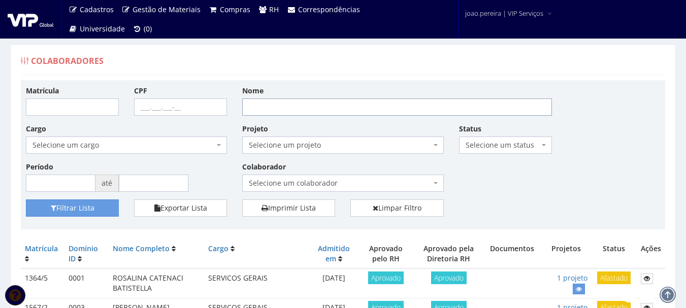
click at [261, 110] on input "Nome" at bounding box center [397, 107] width 310 height 17
paste input "[PERSON_NAME]"
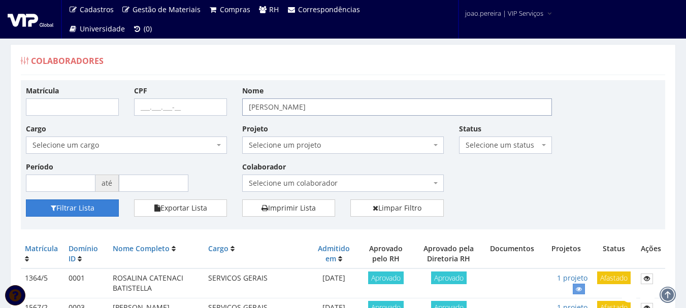
type input "[PERSON_NAME]"
click at [74, 207] on button "Filtrar Lista" at bounding box center [72, 208] width 93 height 17
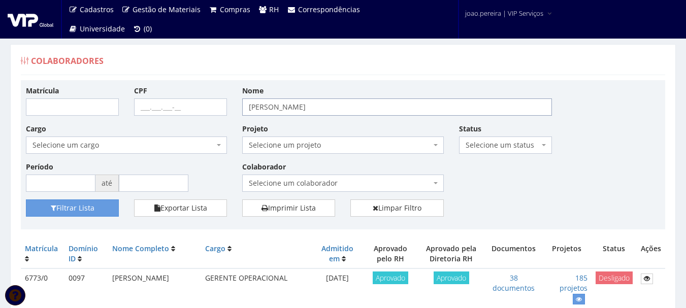
drag, startPoint x: 389, startPoint y: 106, endPoint x: 148, endPoint y: 82, distance: 241.9
click at [159, 84] on div "Matrícula CPF Nome ROGERIO DE OLIVEIRA ROBERTO Cargo Selecione um cargo G0610 D…" at bounding box center [343, 154] width 645 height 149
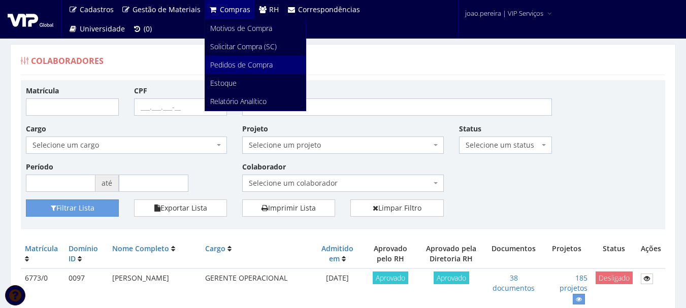
click at [233, 66] on span "Pedidos de Compra" at bounding box center [241, 65] width 62 height 10
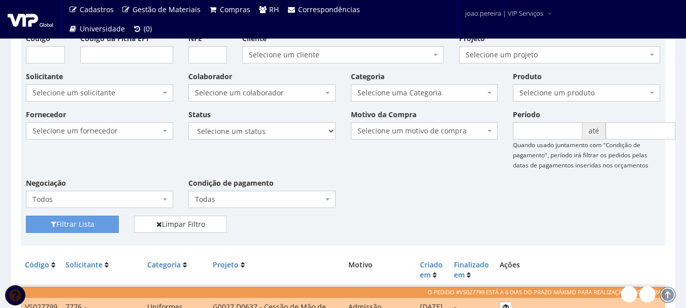
scroll to position [102, 0]
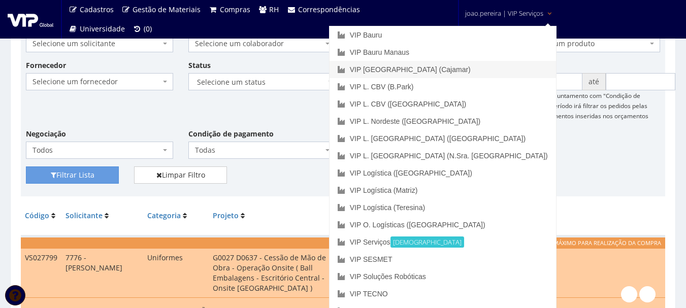
click at [480, 68] on link "VIP [GEOGRAPHIC_DATA] (Cajamar)" at bounding box center [443, 69] width 227 height 17
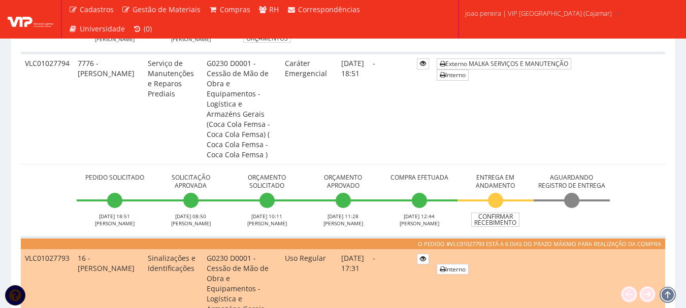
scroll to position [457, 0]
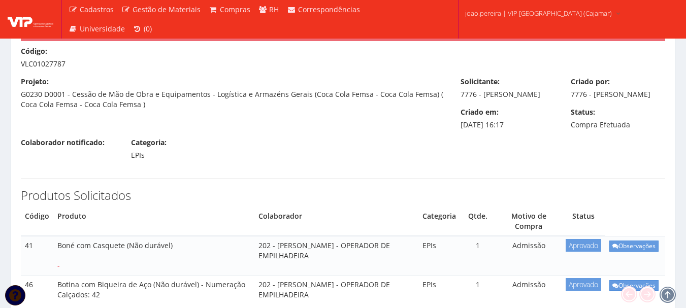
scroll to position [51, 0]
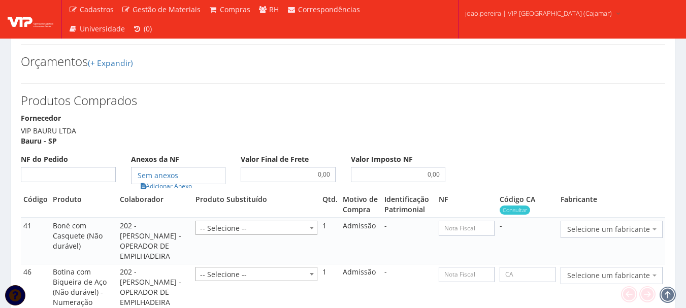
scroll to position [965, 0]
